Goal: Submit feedback/report problem

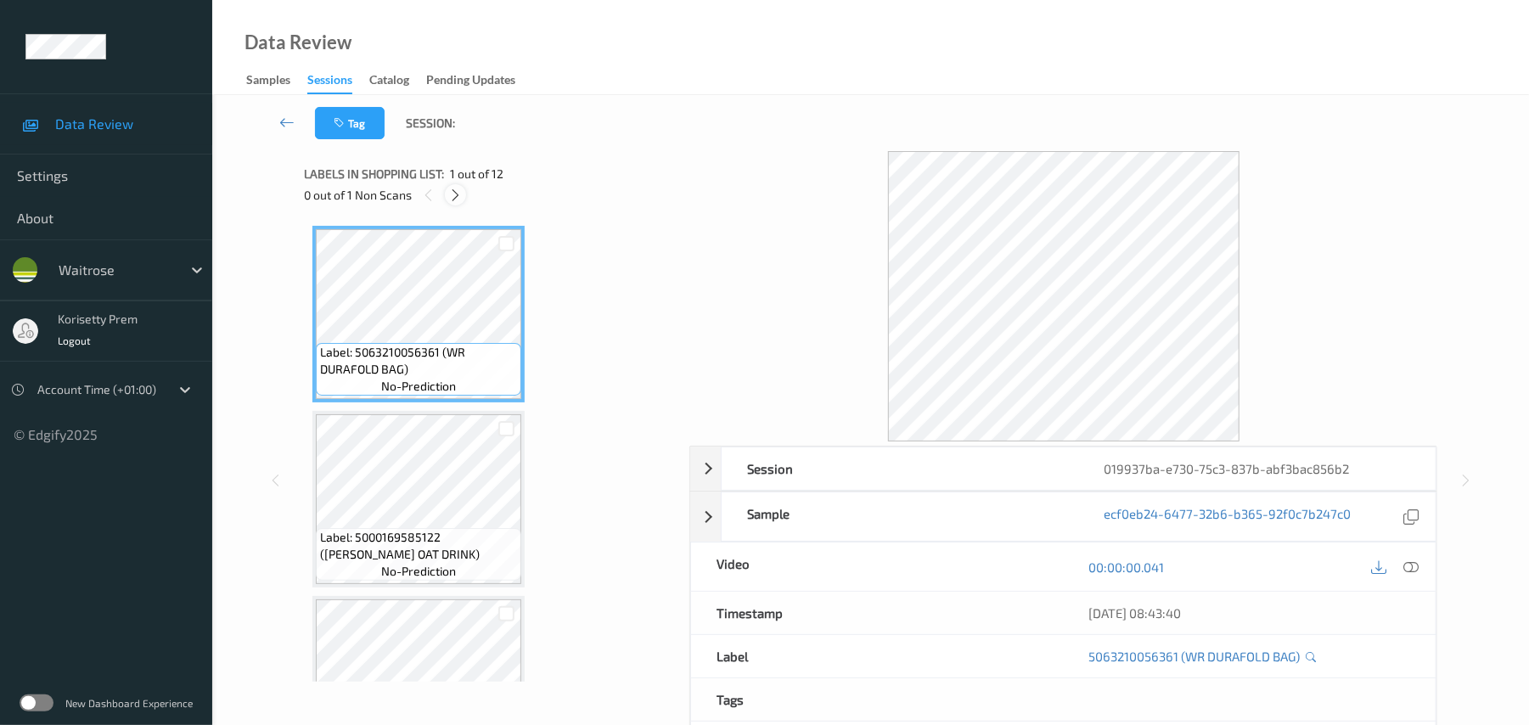
click at [459, 194] on icon at bounding box center [455, 195] width 14 height 15
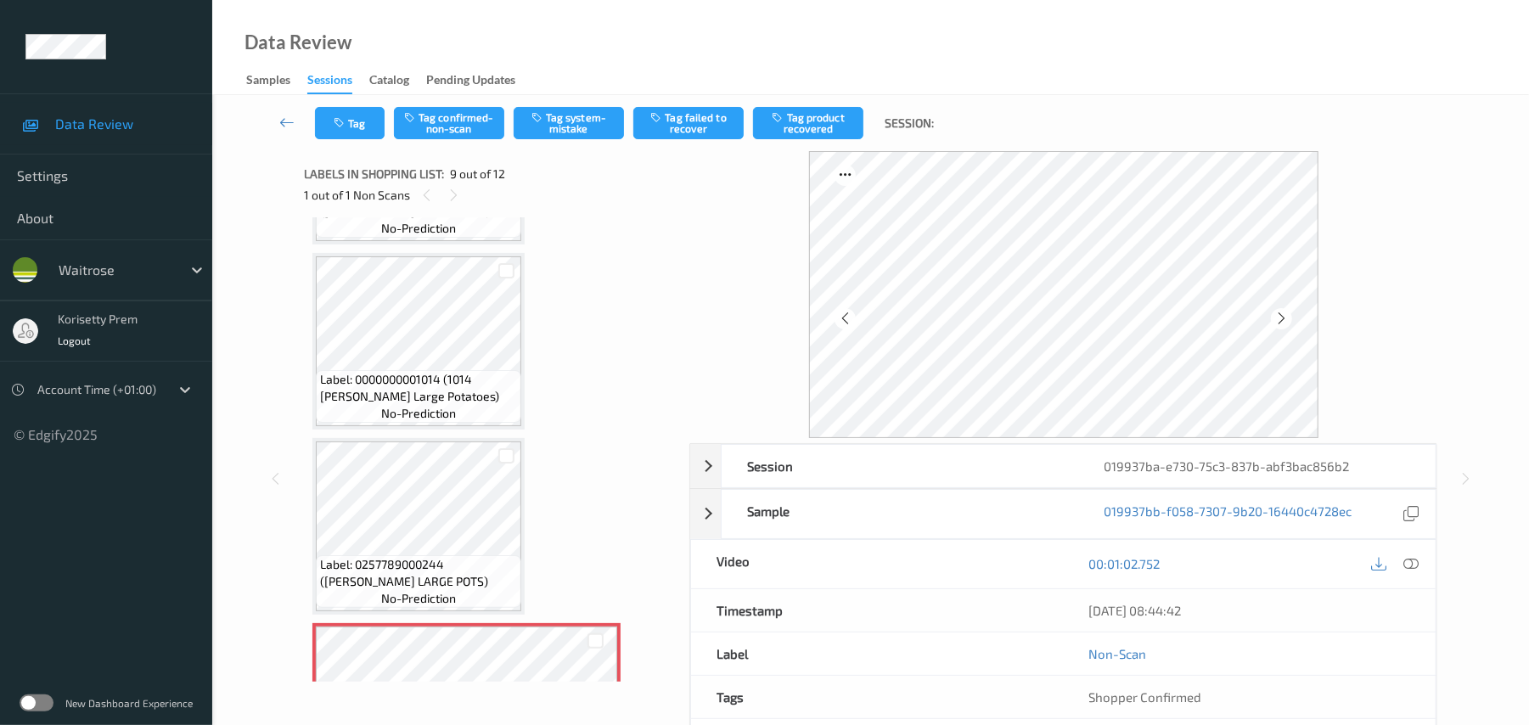
scroll to position [1078, 0]
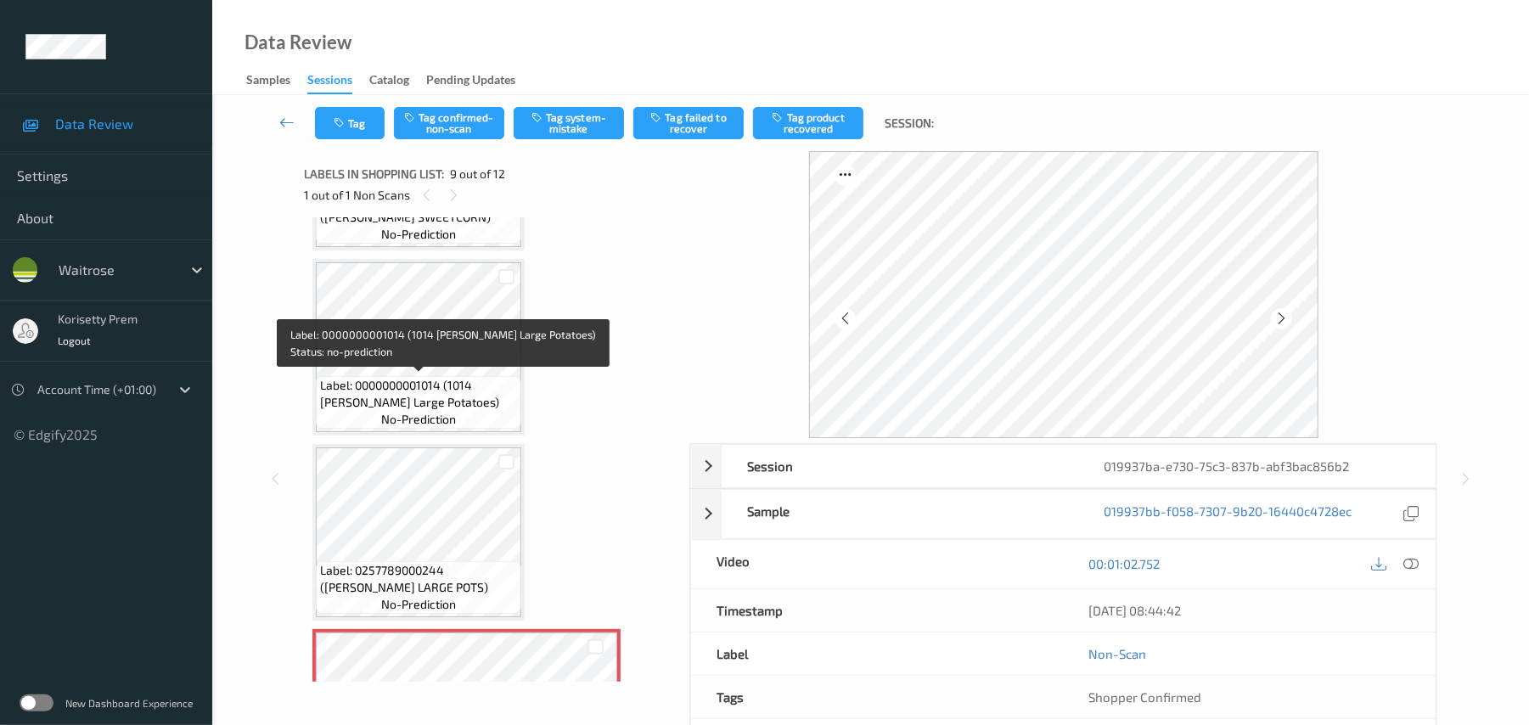
click at [426, 377] on span "Label: 0000000001014 (1014 WR Ess Large Potatoes)" at bounding box center [418, 394] width 197 height 34
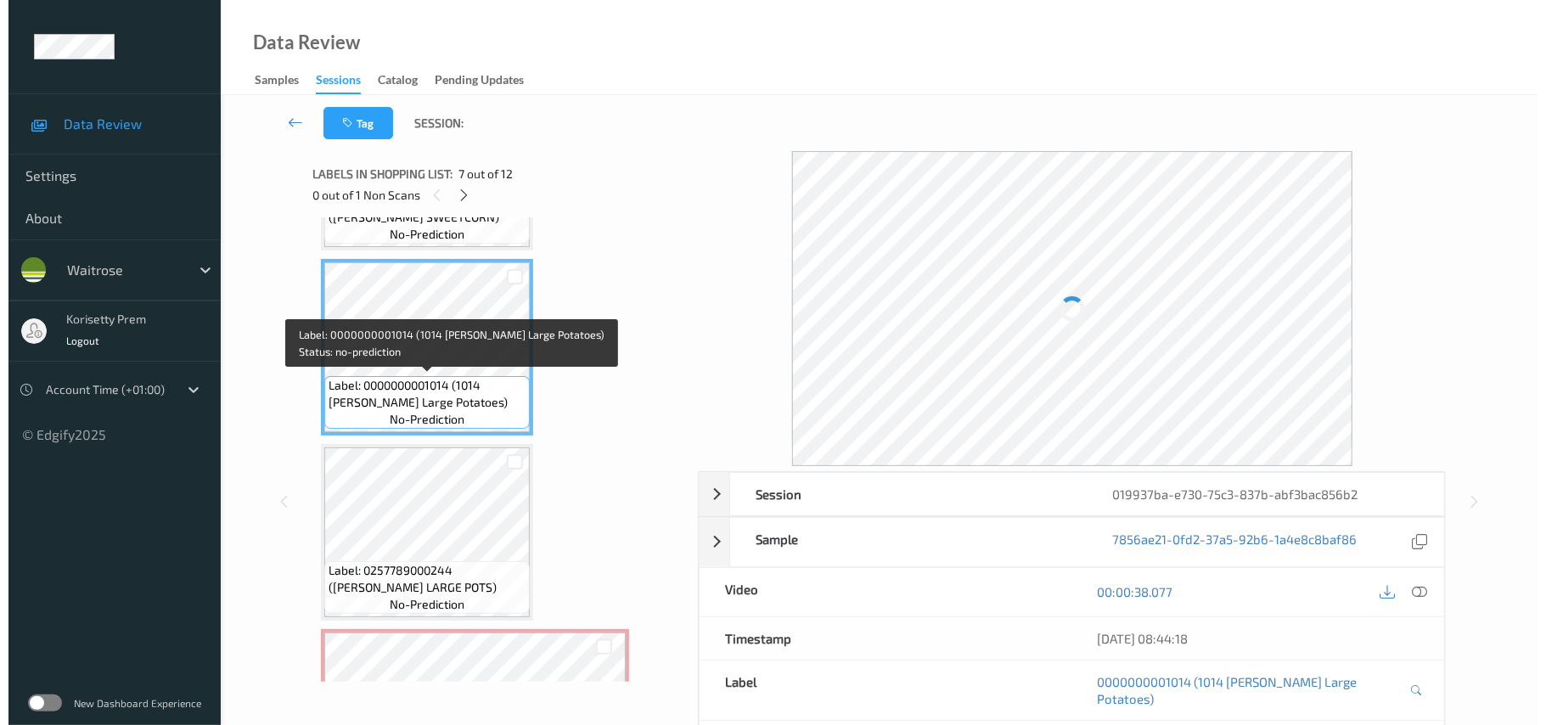
scroll to position [965, 0]
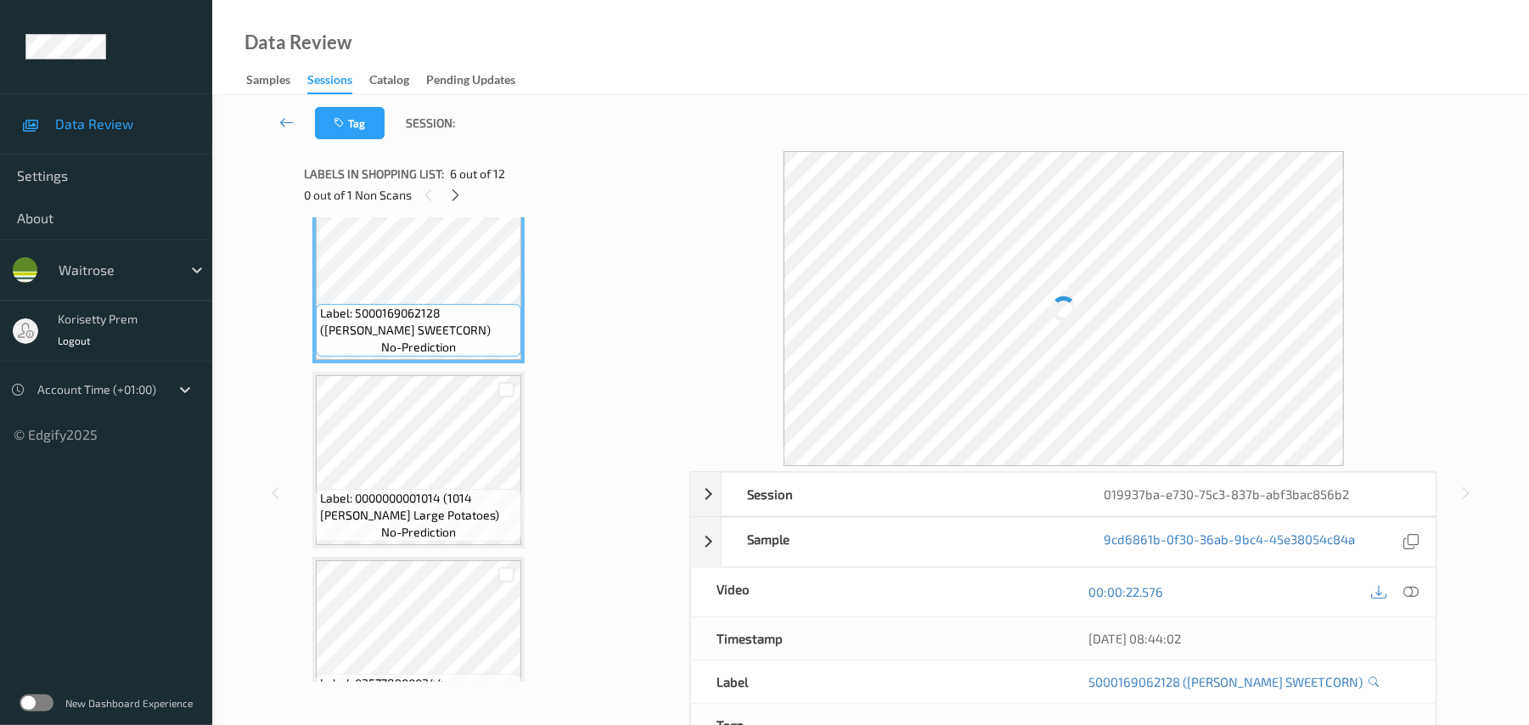
click at [1400, 595] on div at bounding box center [1395, 592] width 55 height 23
click at [1414, 595] on icon at bounding box center [1412, 591] width 15 height 15
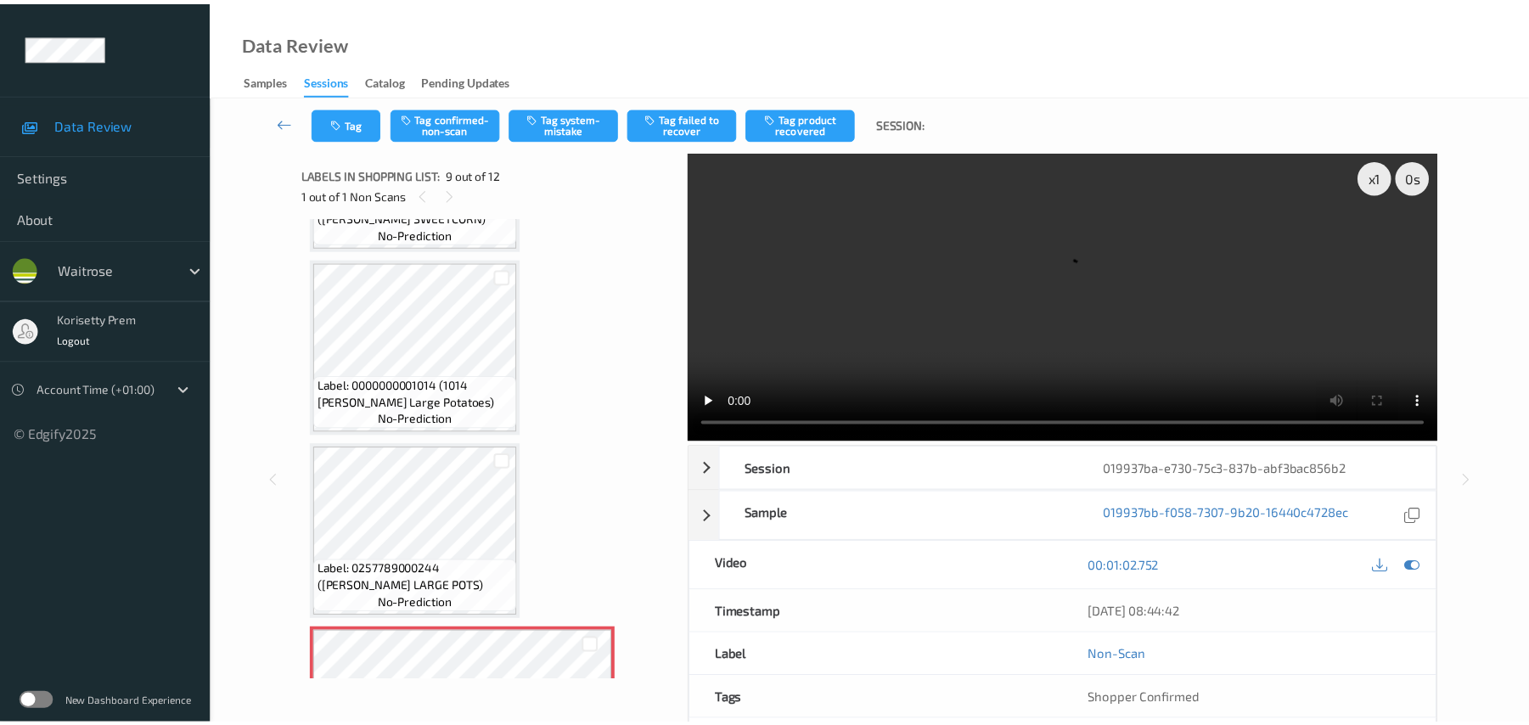
scroll to position [851, 0]
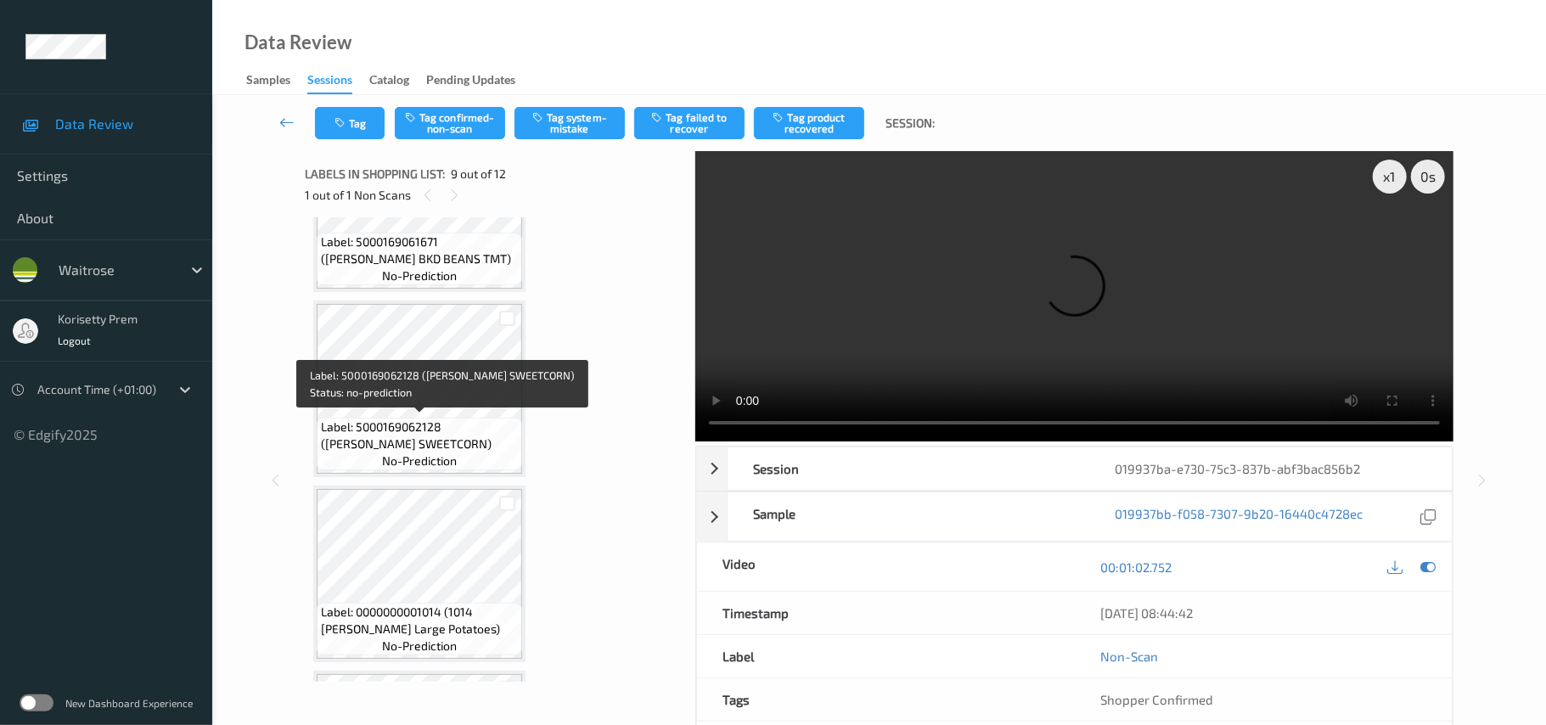
click at [439, 433] on span "Label: 5000169062128 (WR ESS SWEETCORN)" at bounding box center [419, 436] width 197 height 34
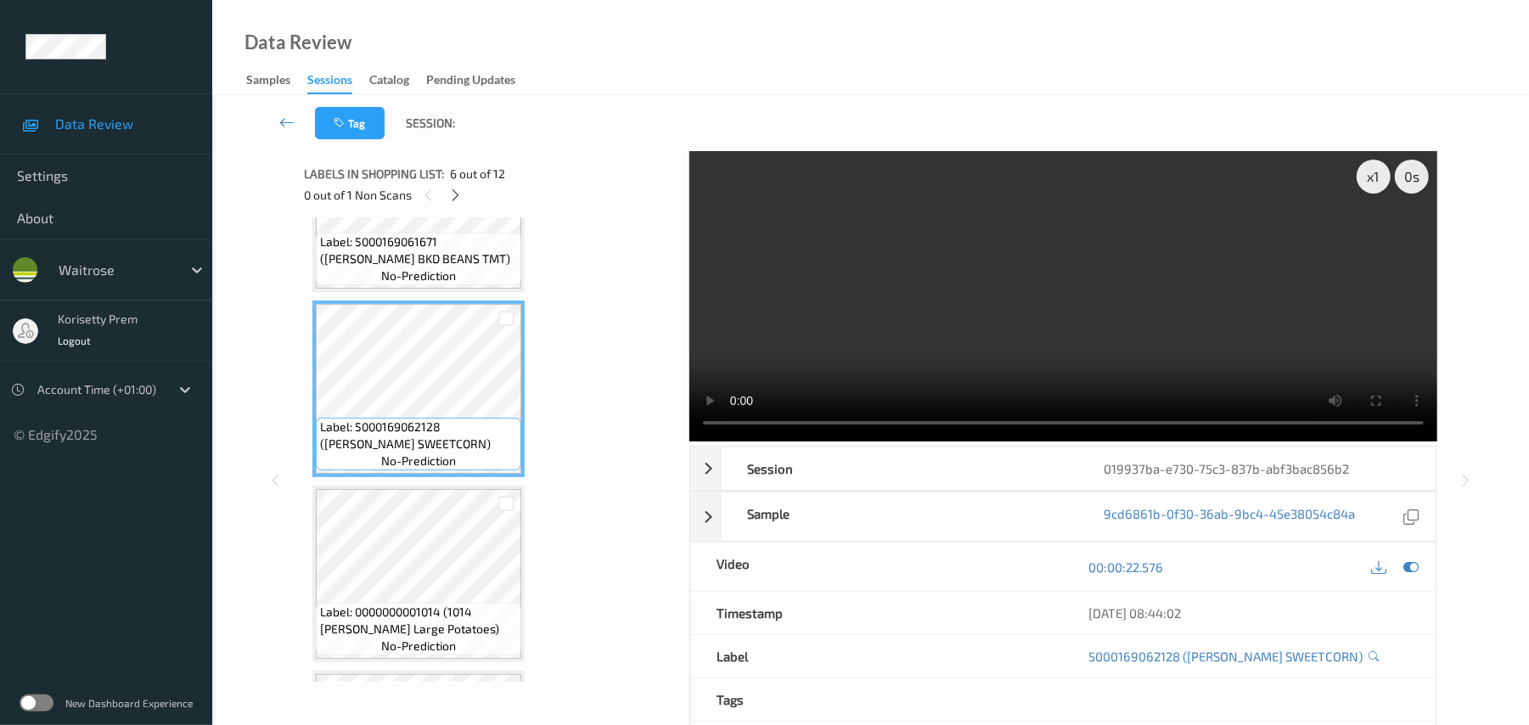
click at [761, 328] on video at bounding box center [1064, 296] width 748 height 290
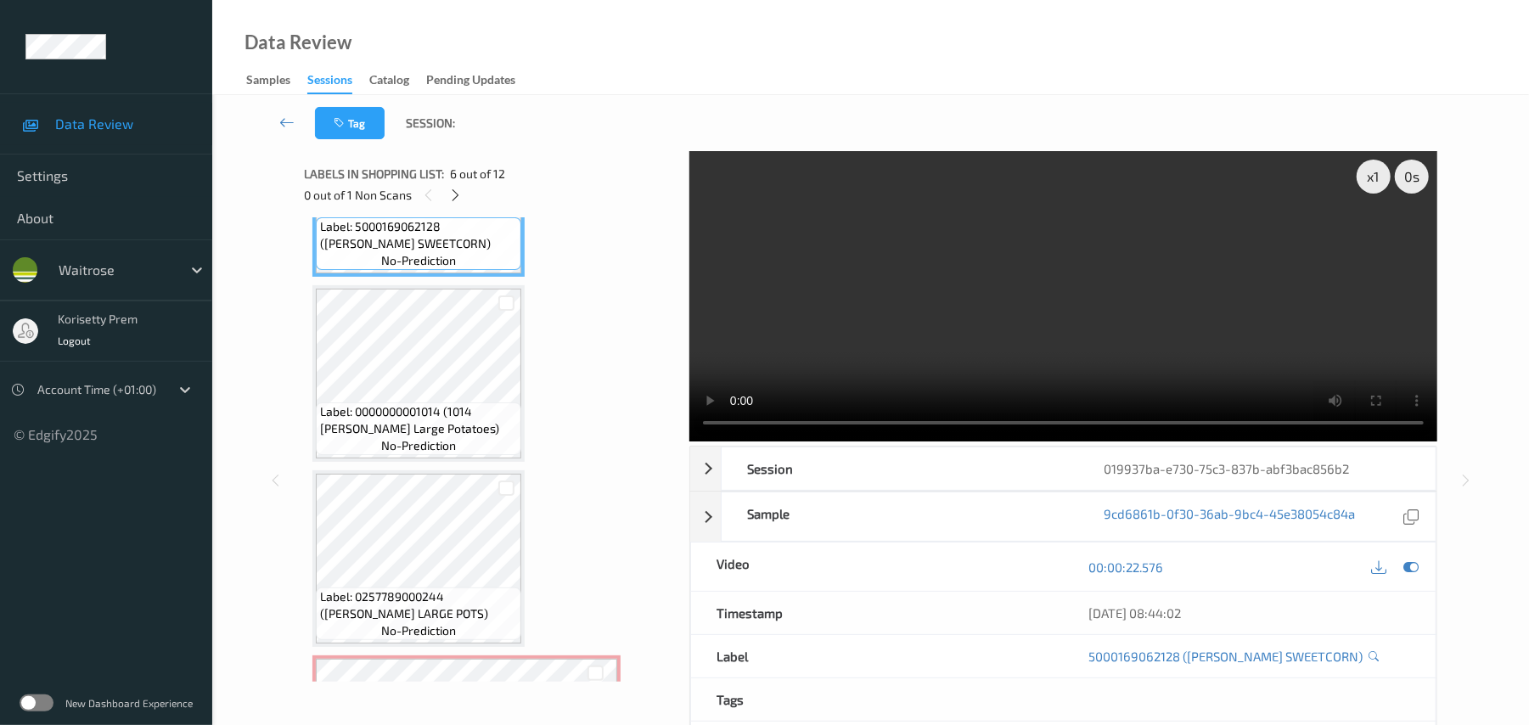
scroll to position [1078, 0]
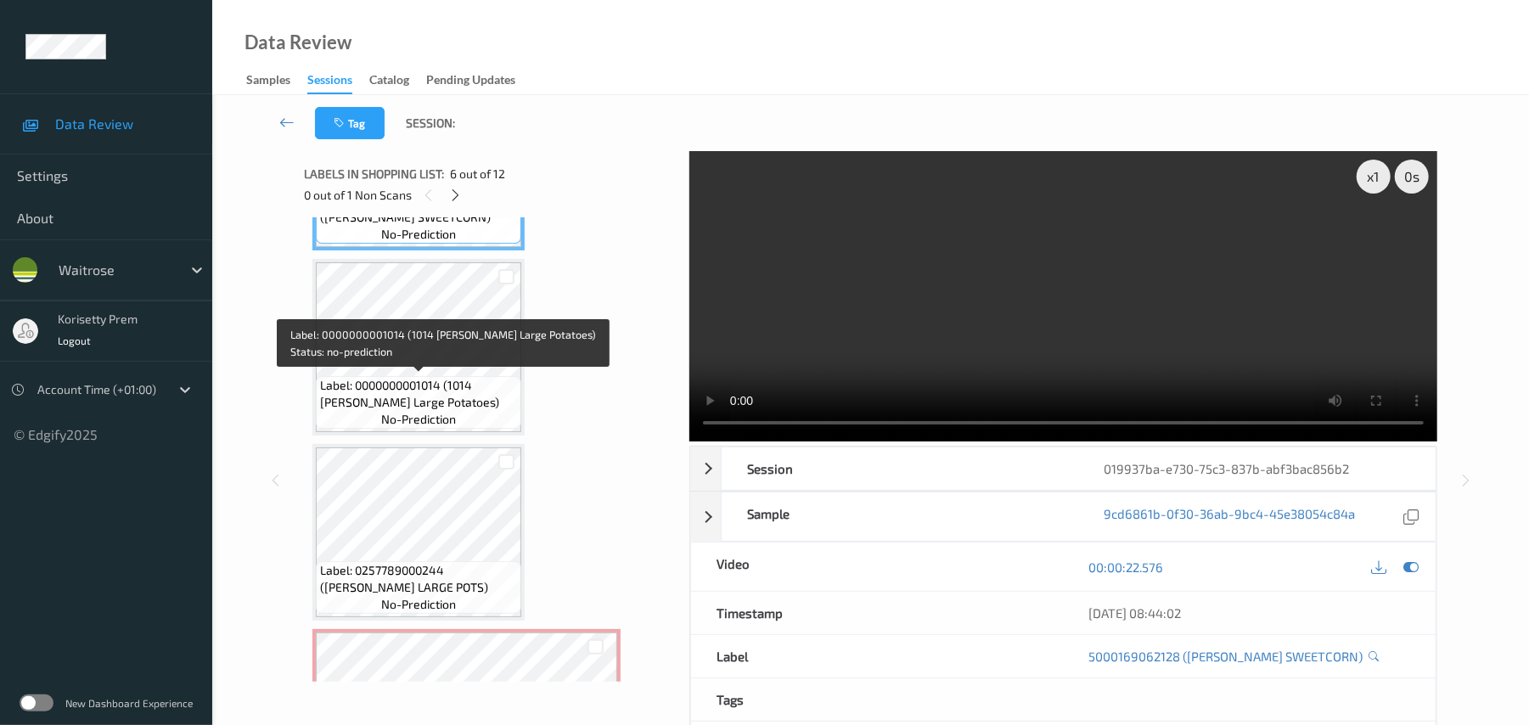
click at [375, 380] on span "Label: 0000000001014 (1014 WR Ess Large Potatoes)" at bounding box center [418, 394] width 197 height 34
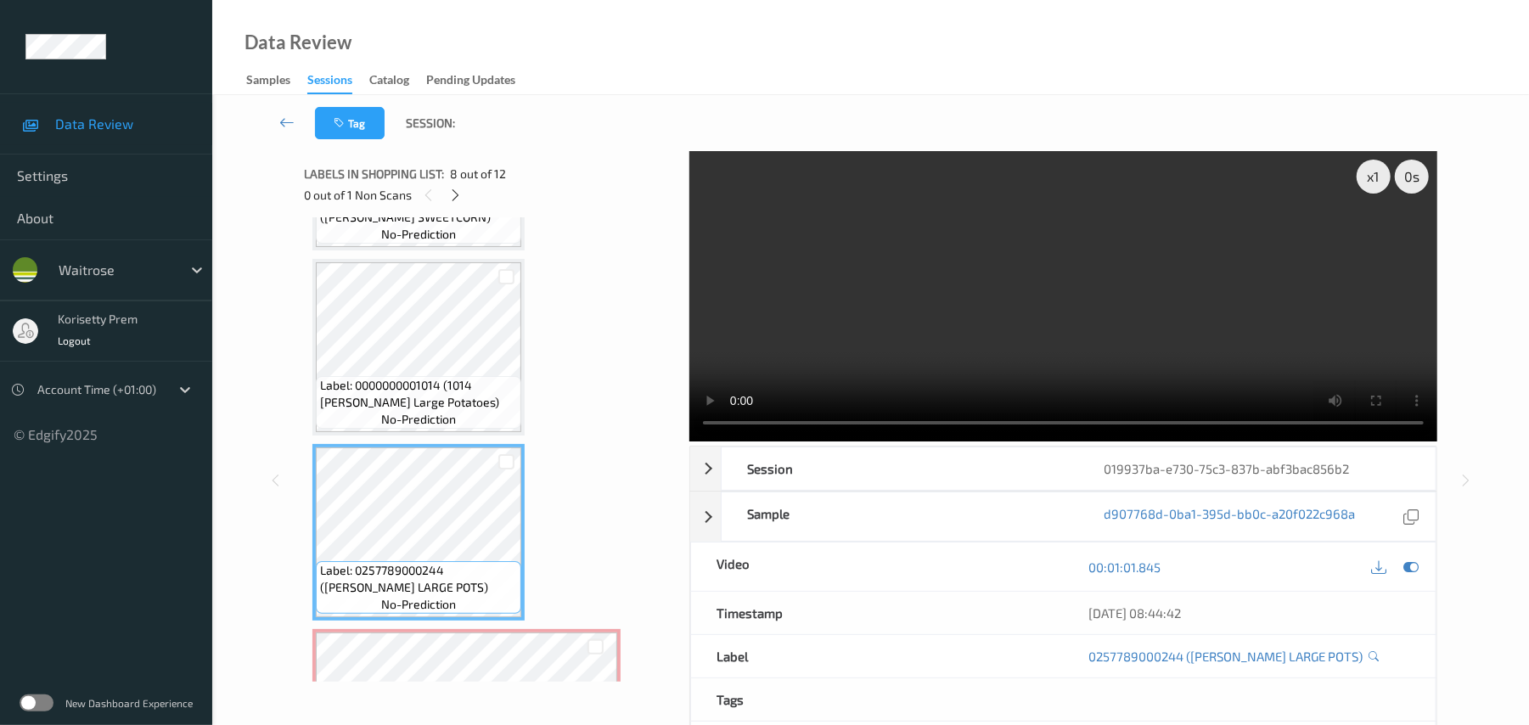
scroll to position [1191, 0]
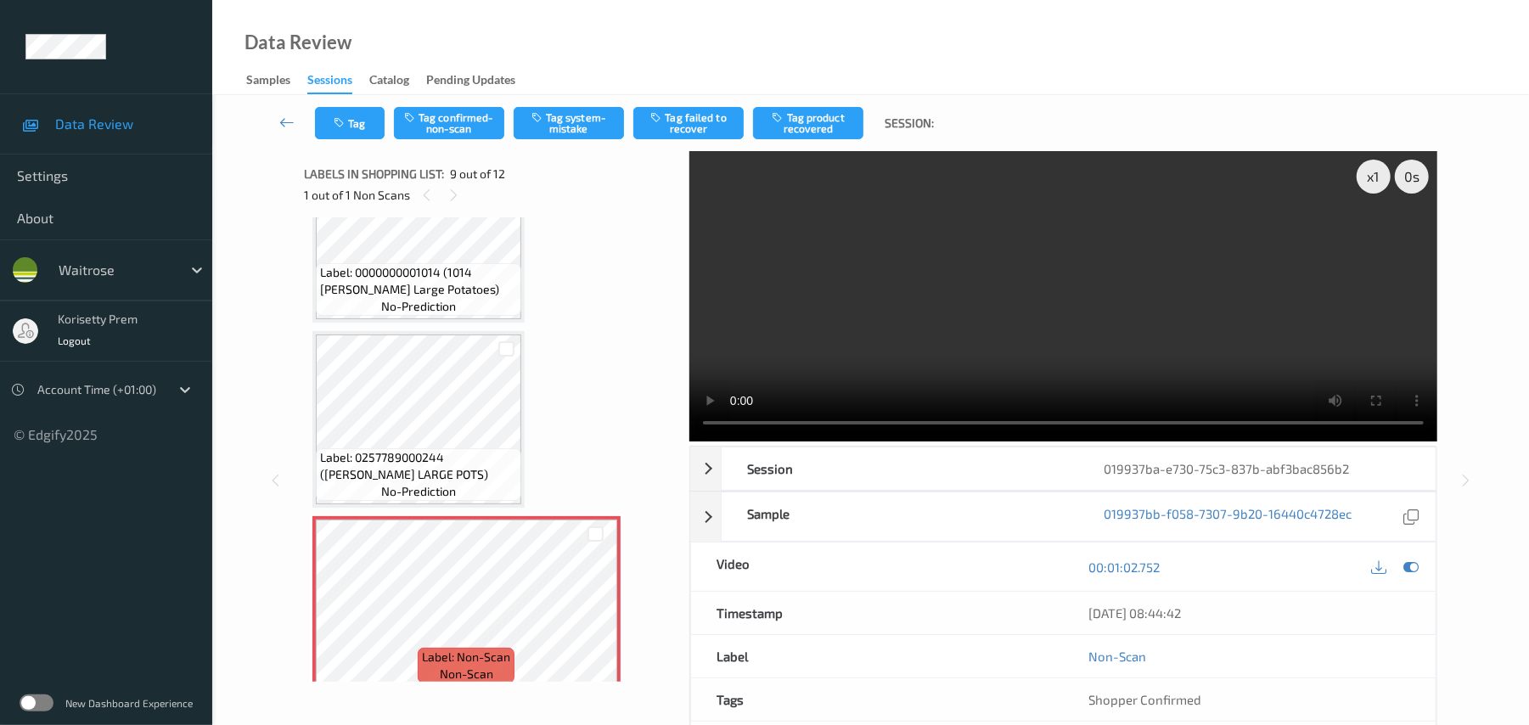
click at [966, 228] on video at bounding box center [1064, 296] width 748 height 290
click at [591, 622] on icon at bounding box center [596, 618] width 14 height 15
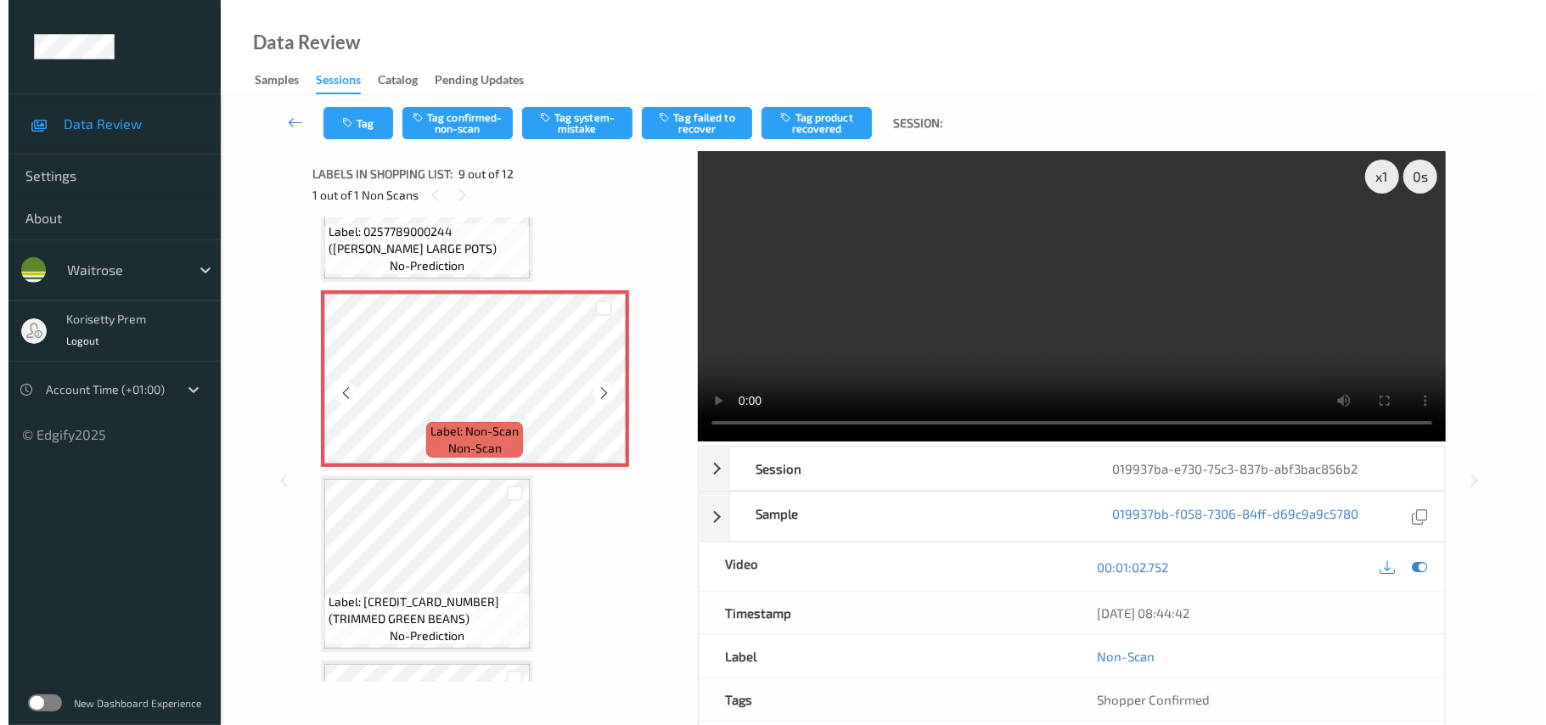
scroll to position [1417, 0]
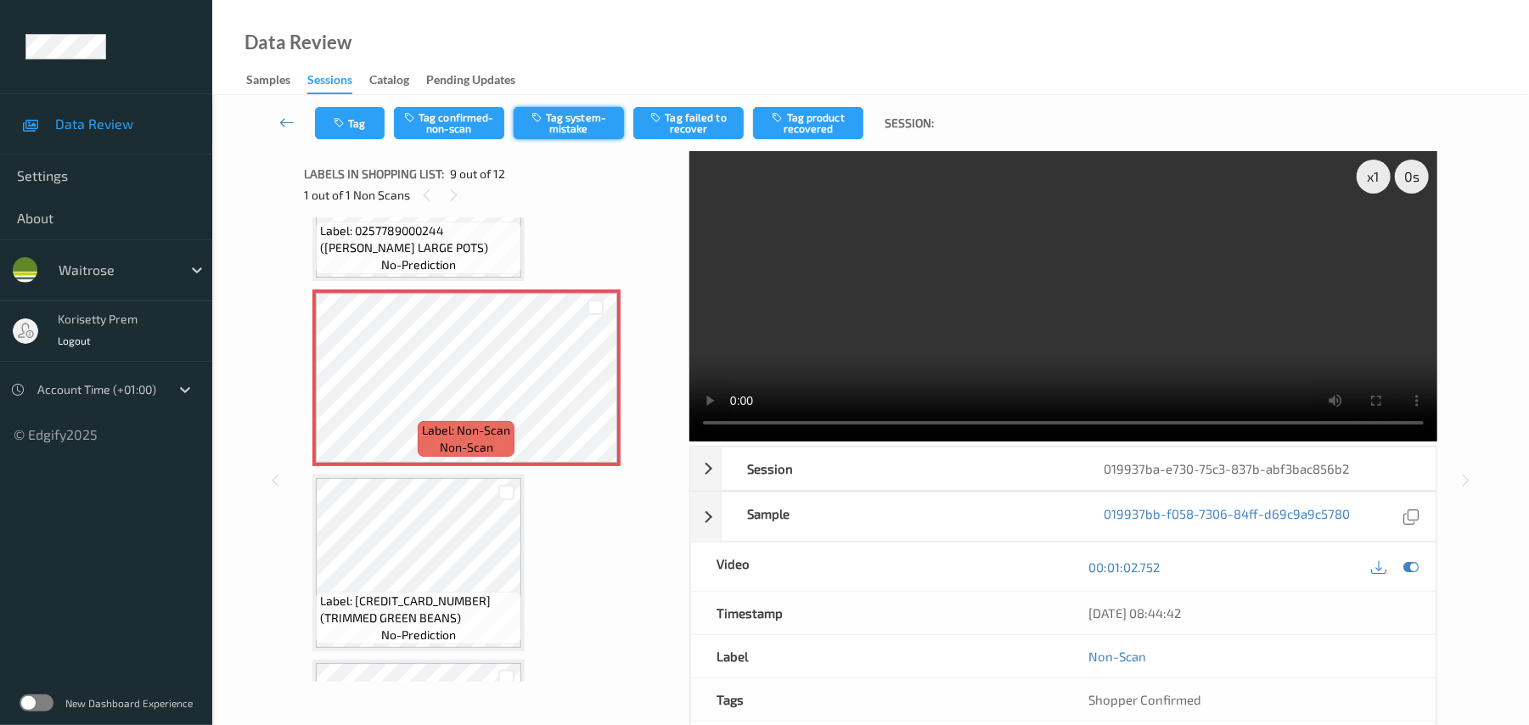
click at [579, 124] on button "Tag system-mistake" at bounding box center [569, 123] width 110 height 32
click at [354, 127] on button "Tag" at bounding box center [350, 123] width 70 height 32
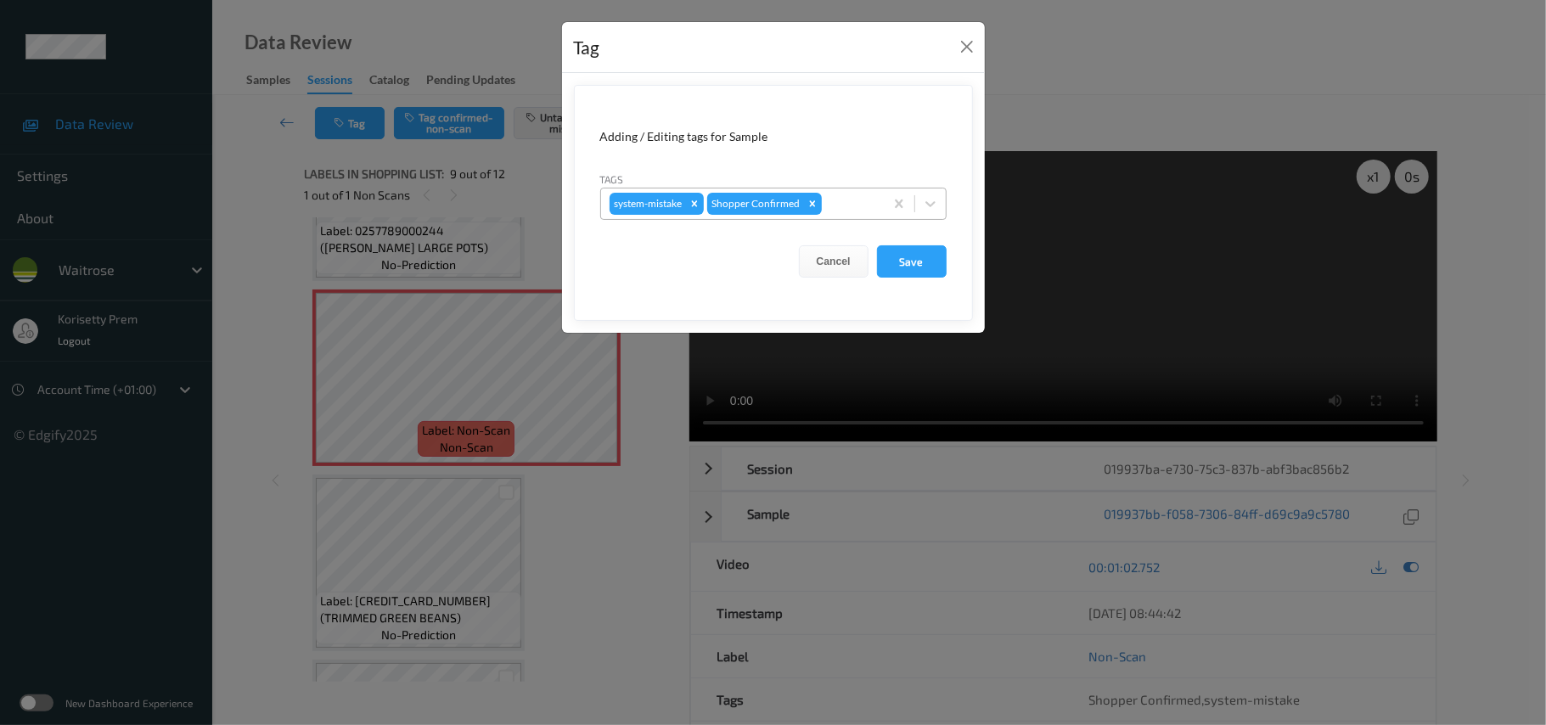
click at [851, 207] on div at bounding box center [850, 204] width 50 height 20
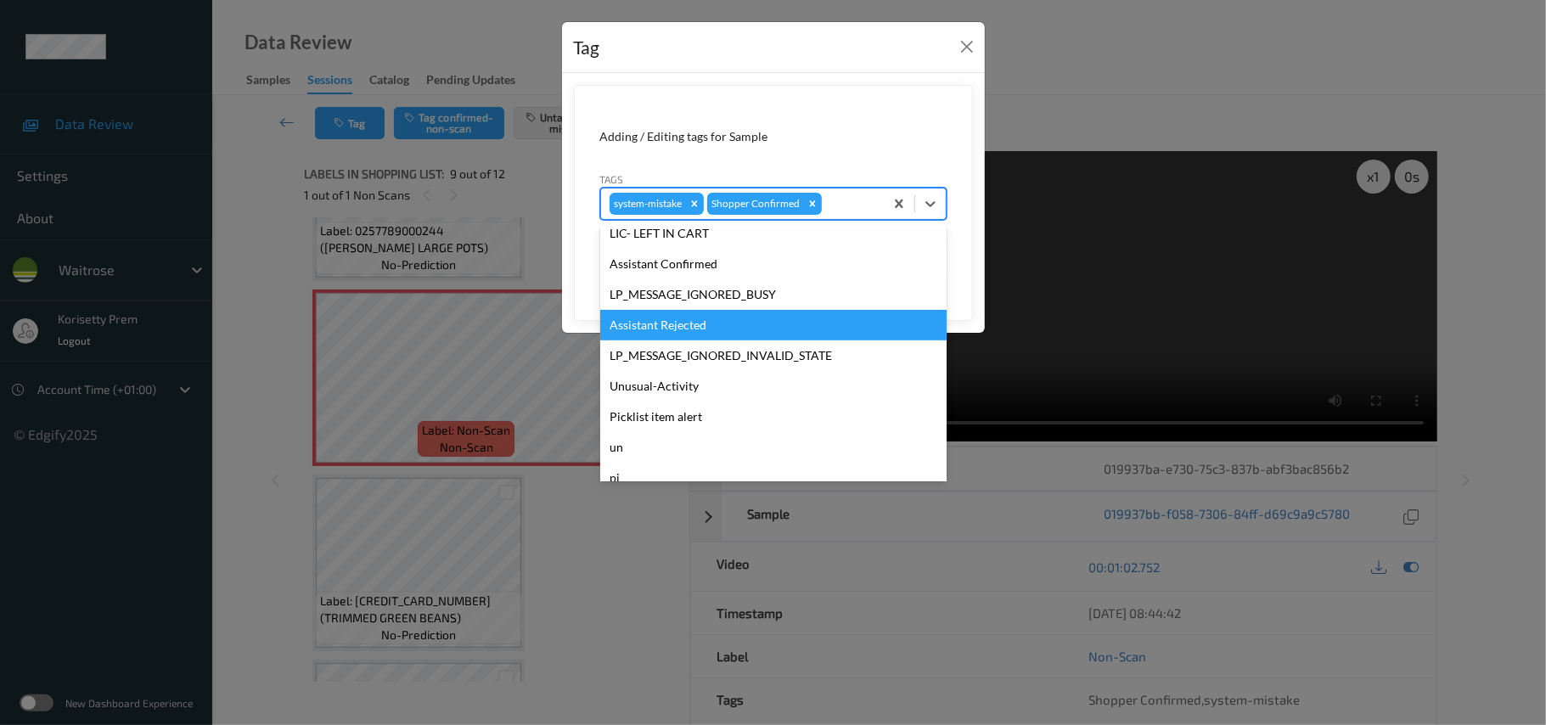
scroll to position [394, 0]
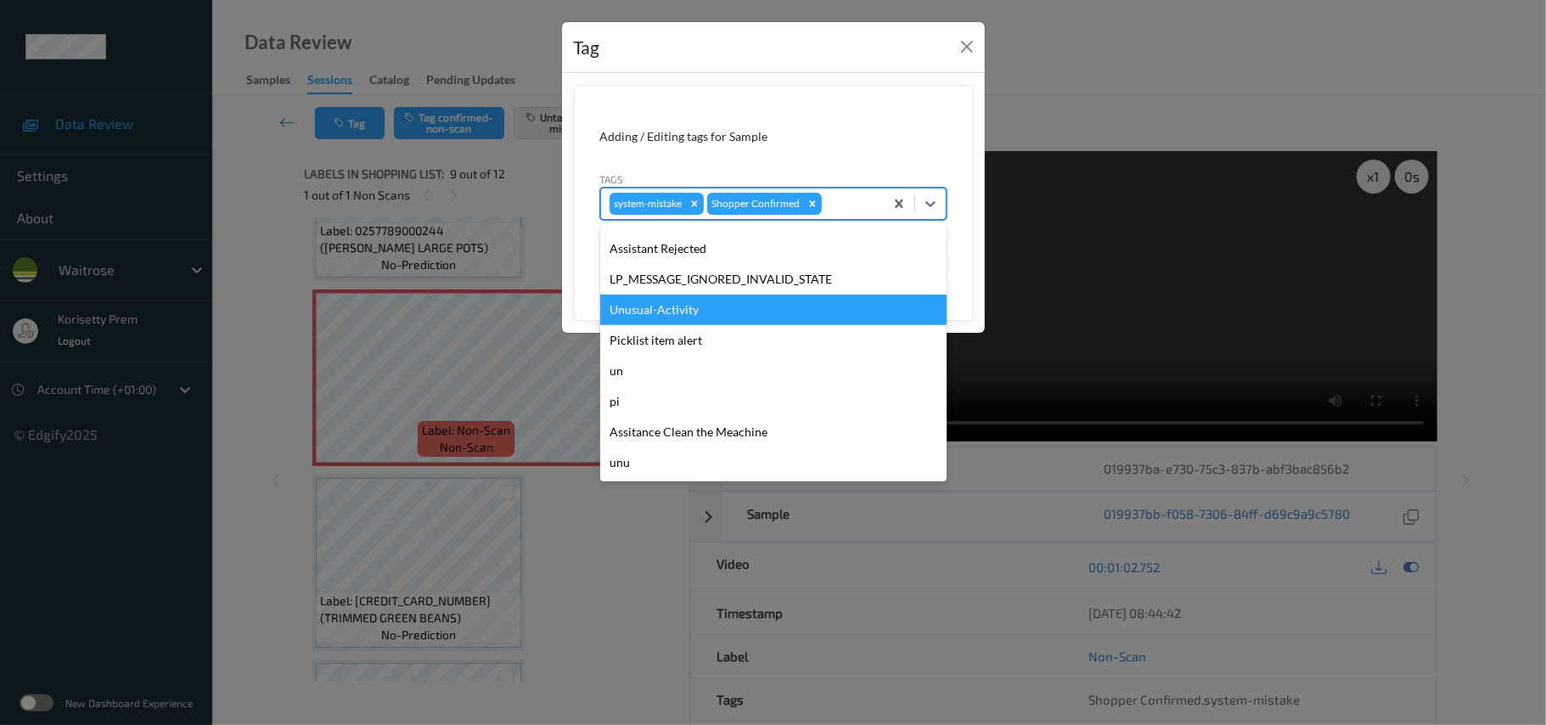
click at [661, 306] on div "Unusual-Activity" at bounding box center [773, 310] width 346 height 31
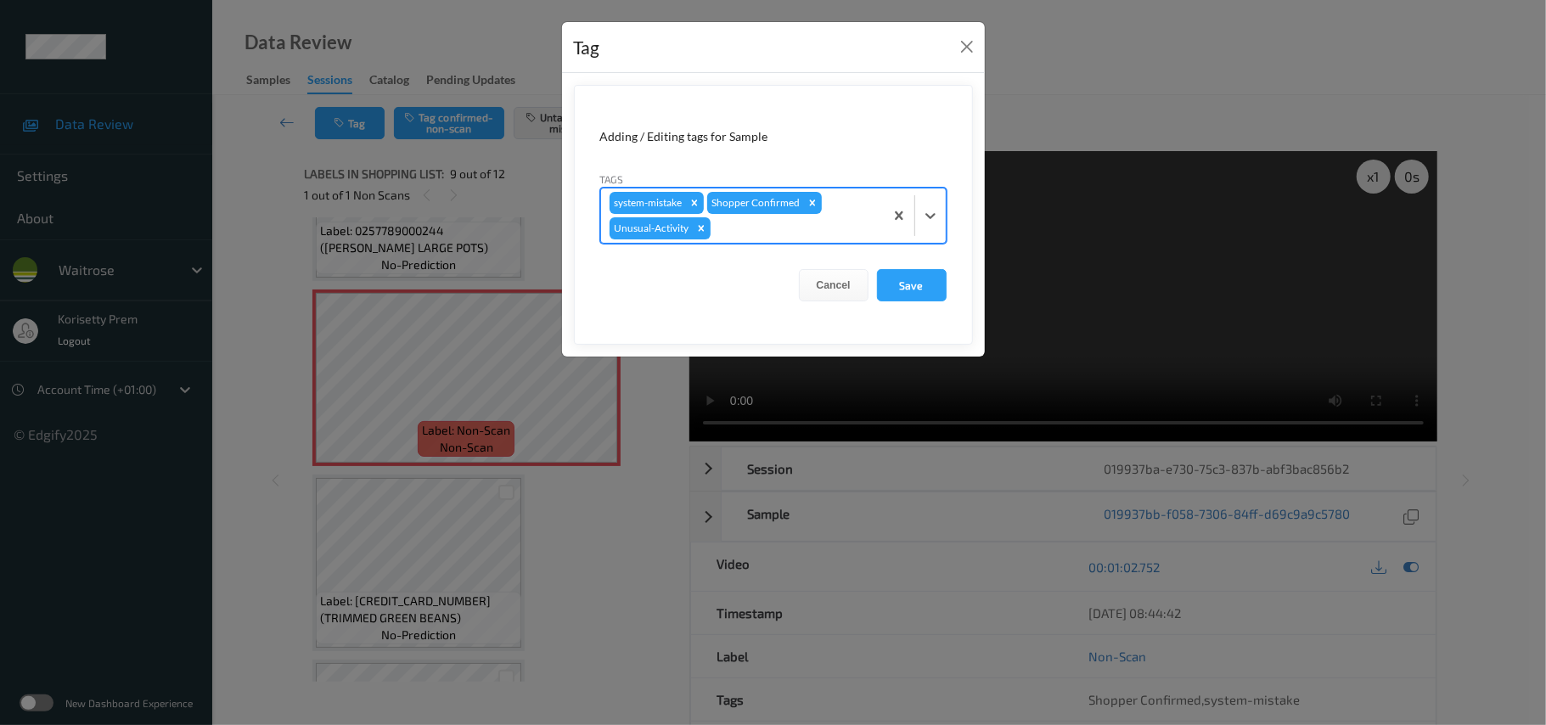
click at [749, 232] on div at bounding box center [794, 228] width 161 height 20
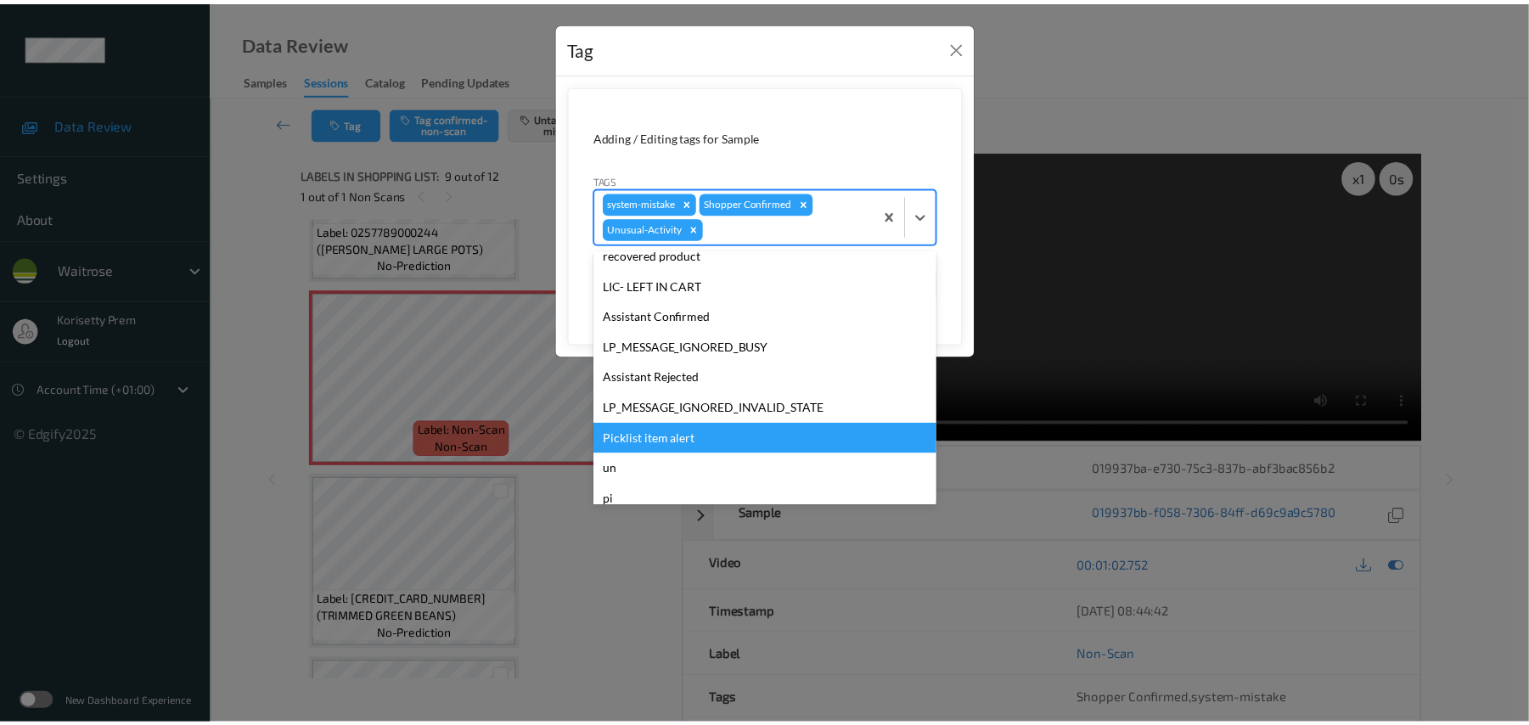
scroll to position [363, 0]
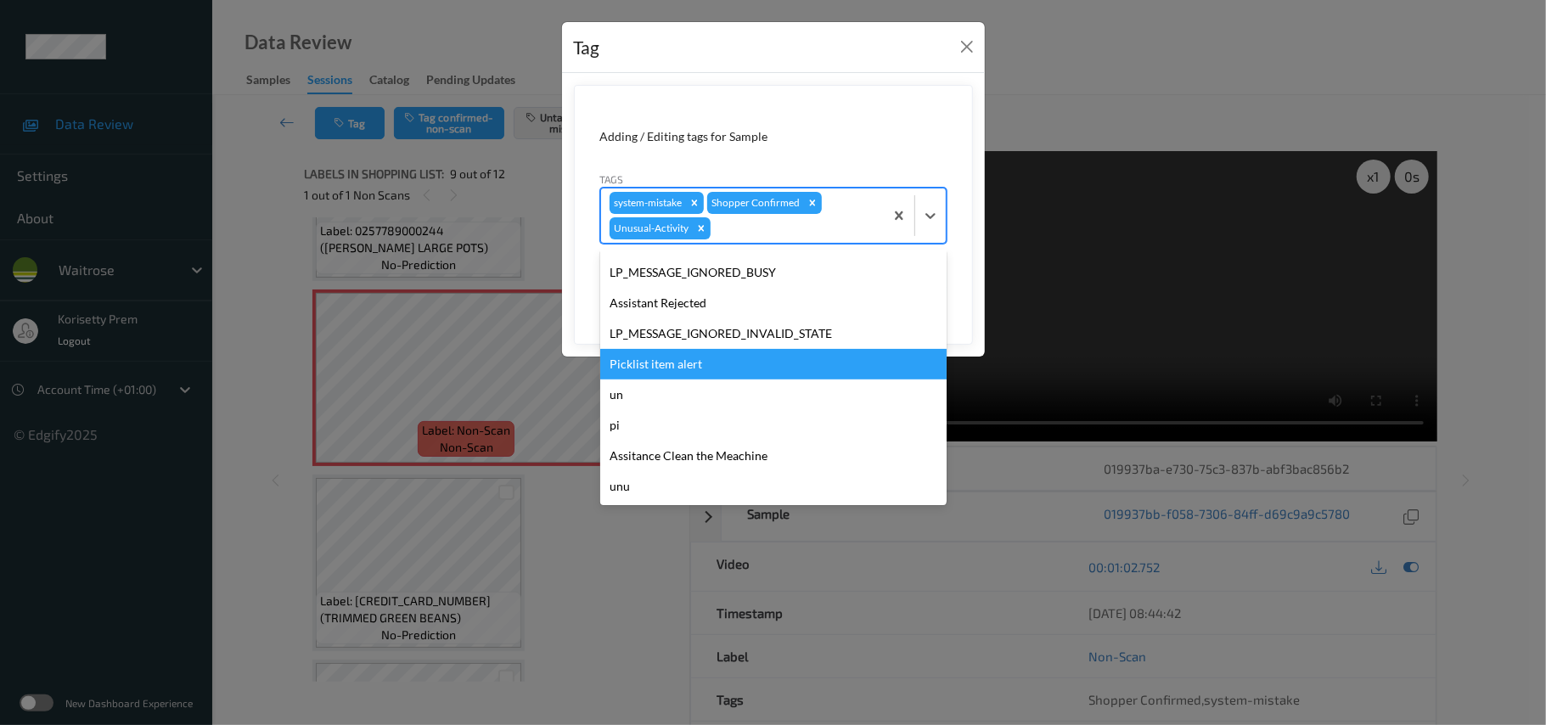
click at [677, 370] on div "Picklist item alert" at bounding box center [773, 364] width 346 height 31
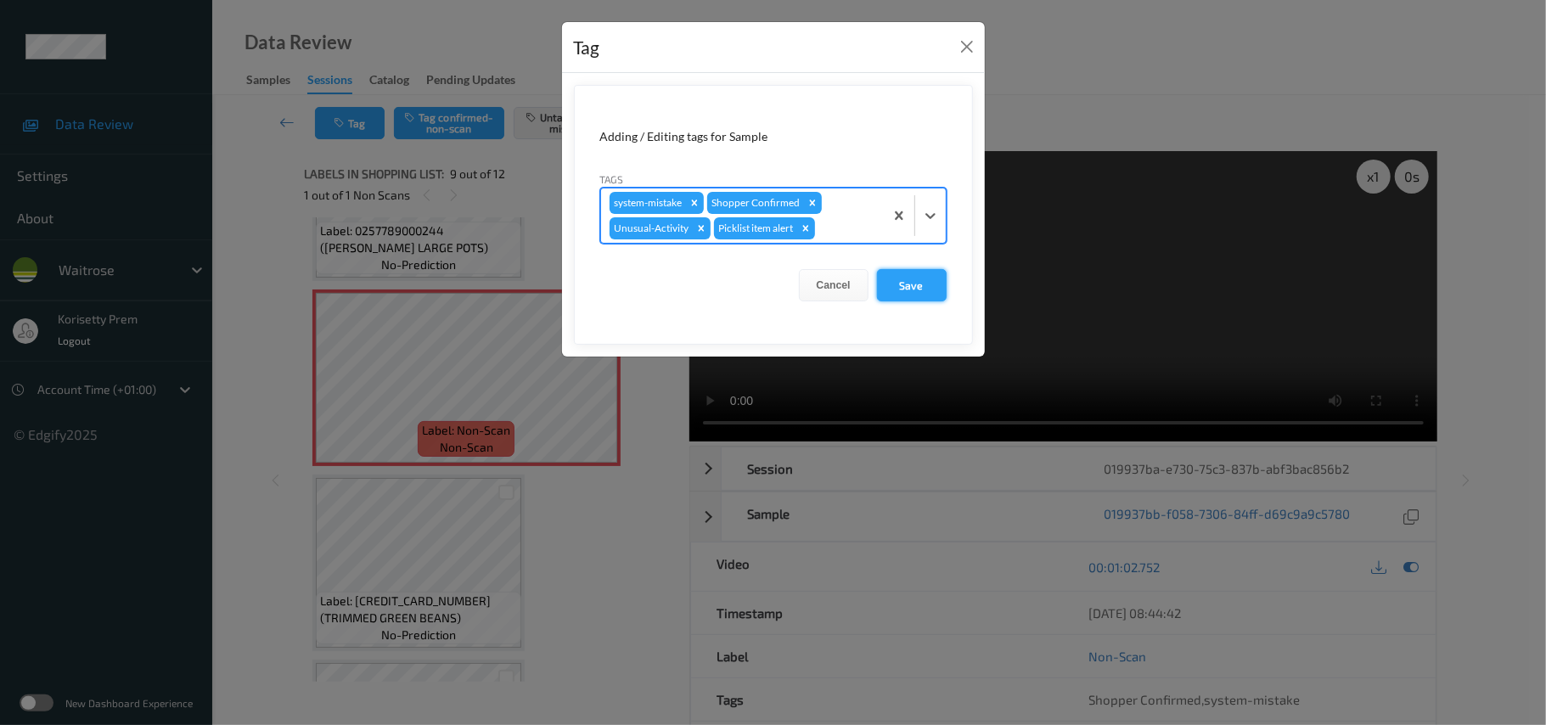
click at [905, 286] on button "Save" at bounding box center [912, 285] width 70 height 32
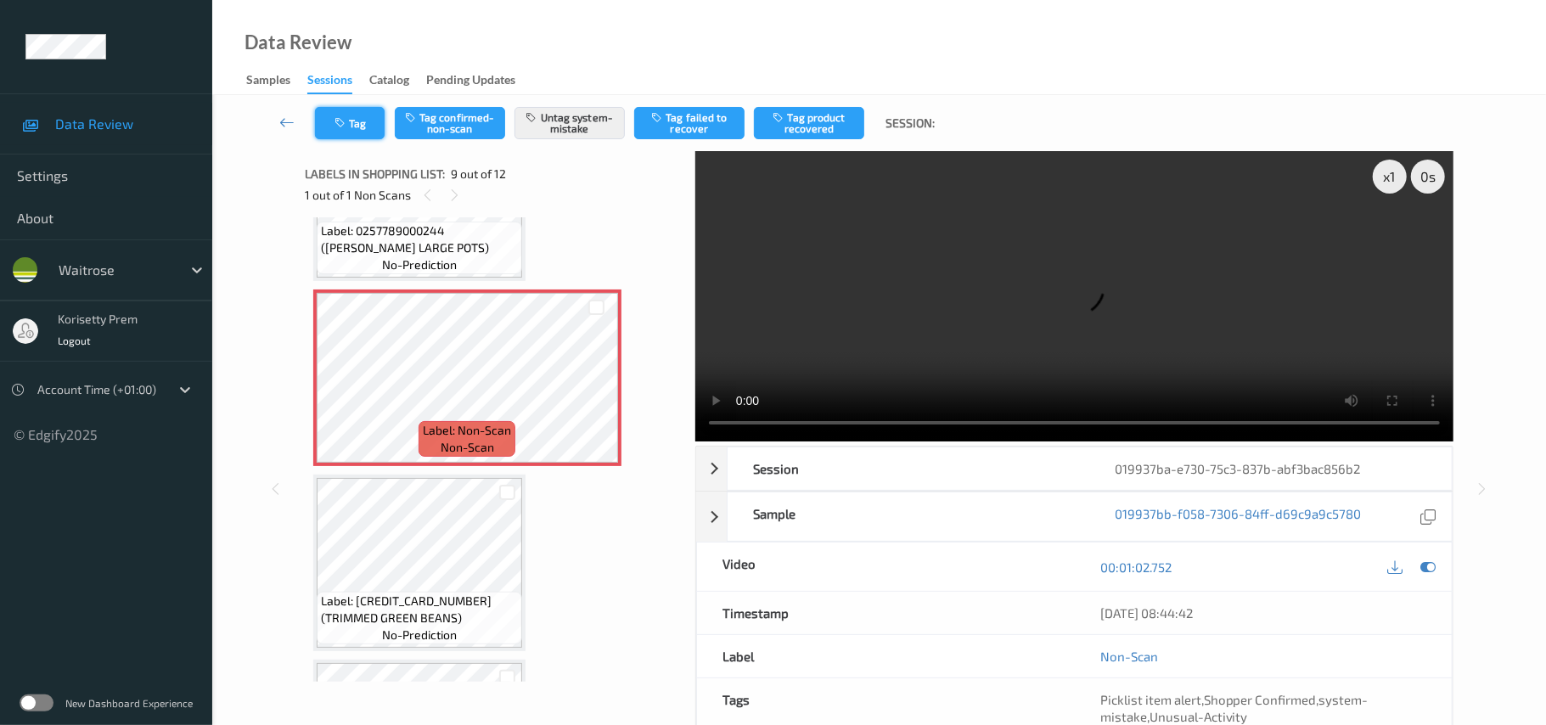
click at [358, 117] on button "Tag" at bounding box center [350, 123] width 70 height 32
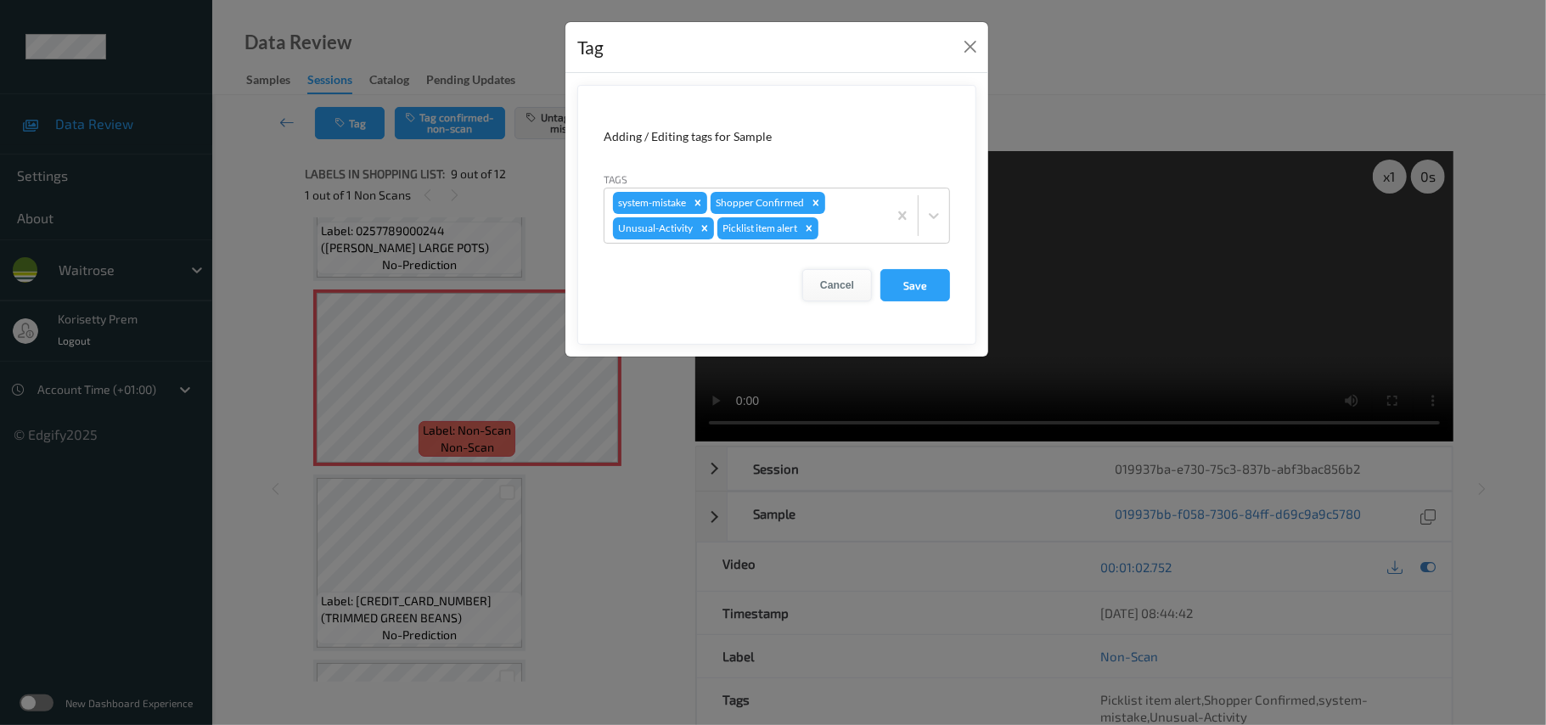
click at [836, 286] on button "Cancel" at bounding box center [838, 285] width 70 height 32
